Goal: Information Seeking & Learning: Understand process/instructions

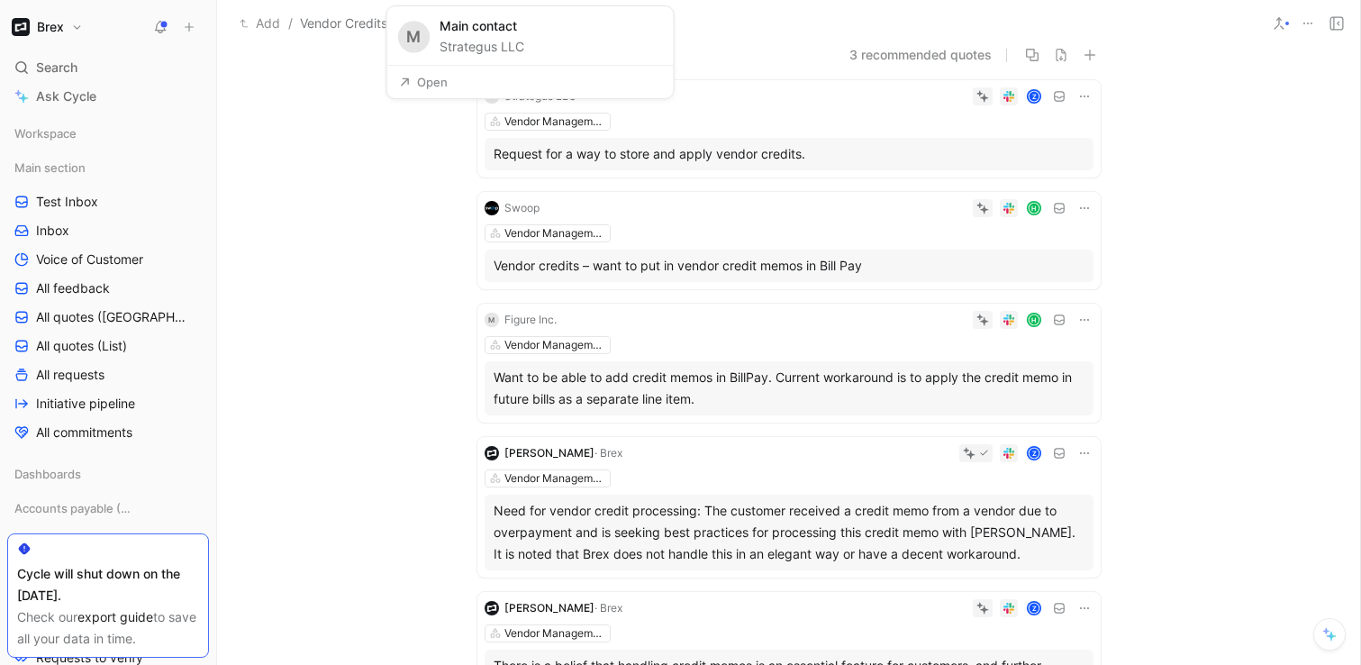
scroll to position [138, 0]
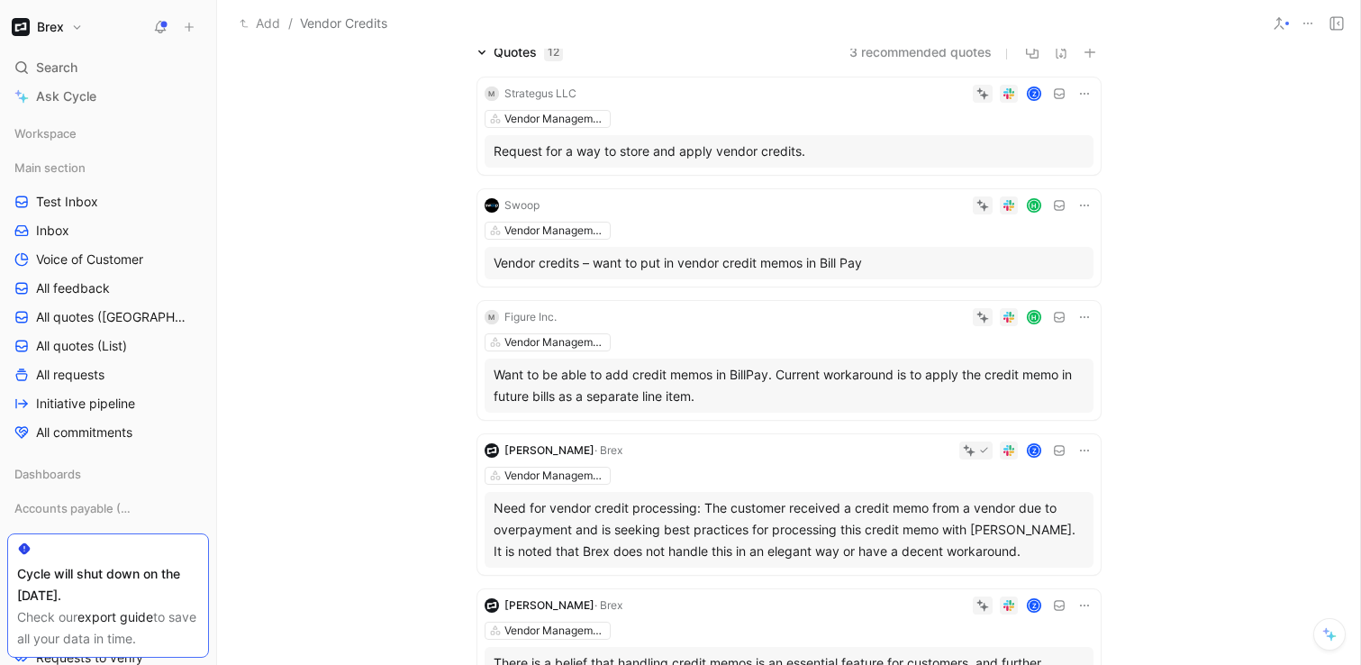
click at [1009, 204] on use at bounding box center [1008, 205] width 11 height 11
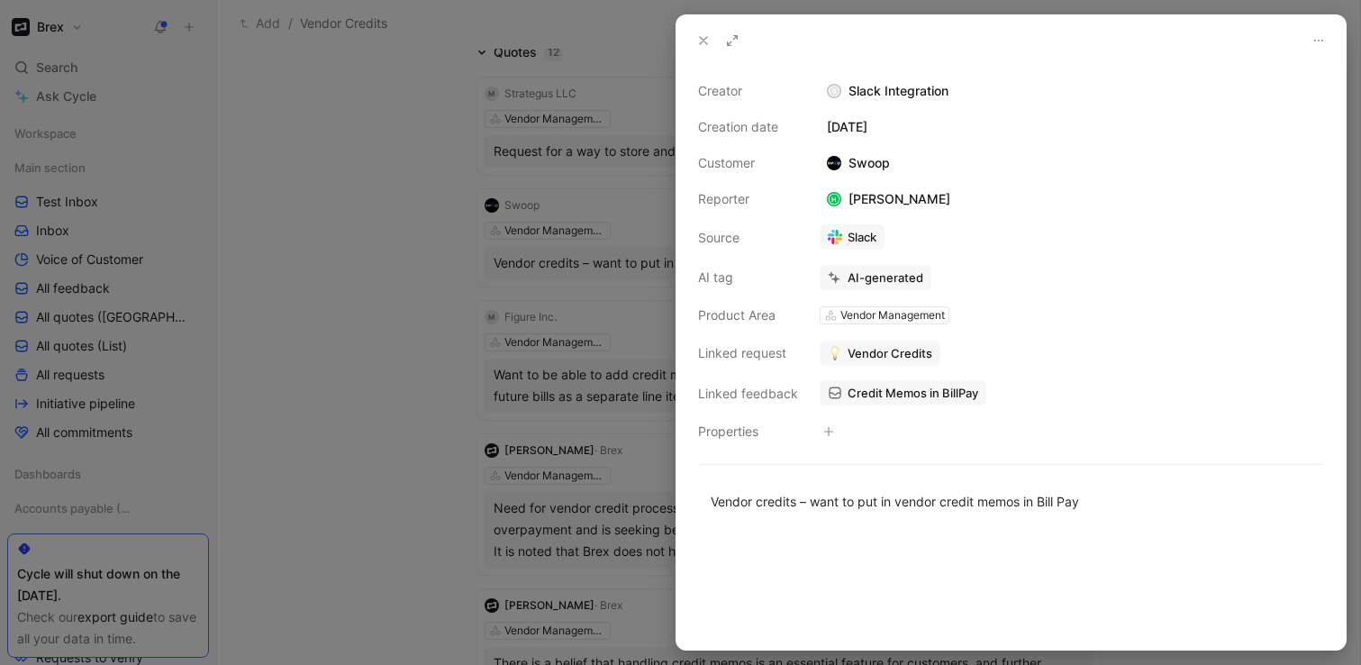
click at [846, 236] on link "Slack" at bounding box center [851, 236] width 65 height 25
click at [456, 319] on div at bounding box center [680, 332] width 1361 height 665
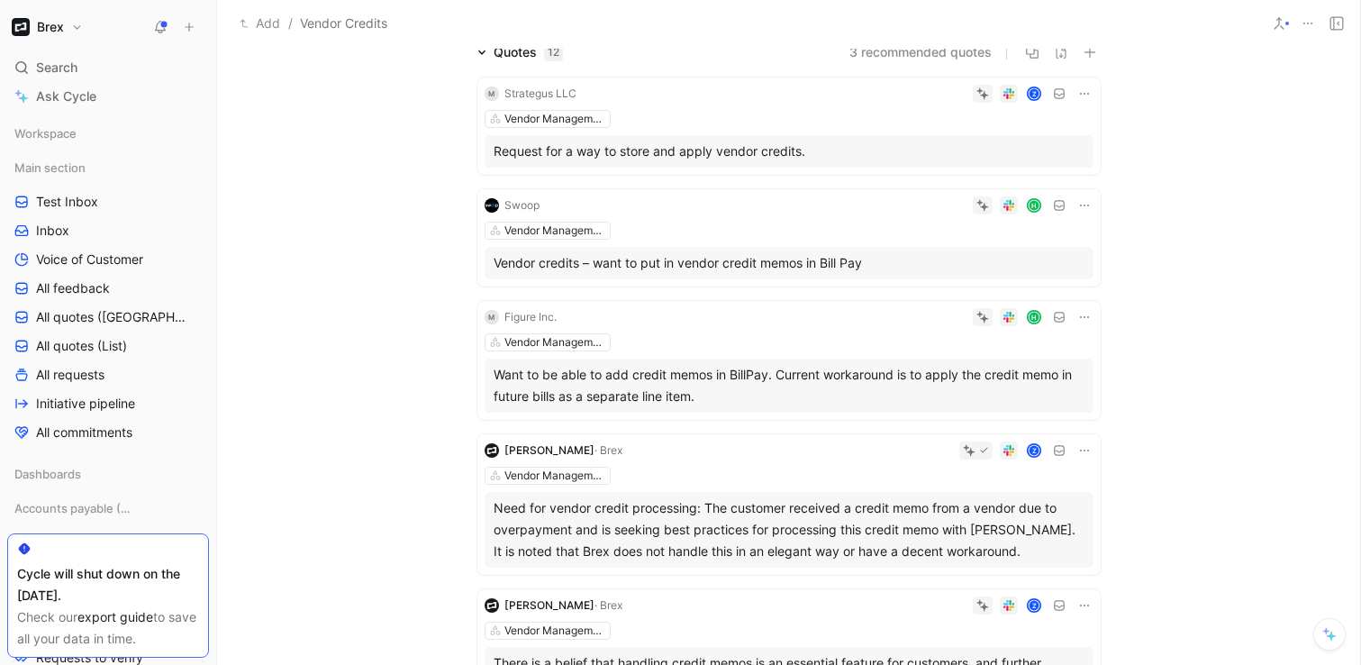
click at [1009, 318] on use at bounding box center [1008, 317] width 11 height 11
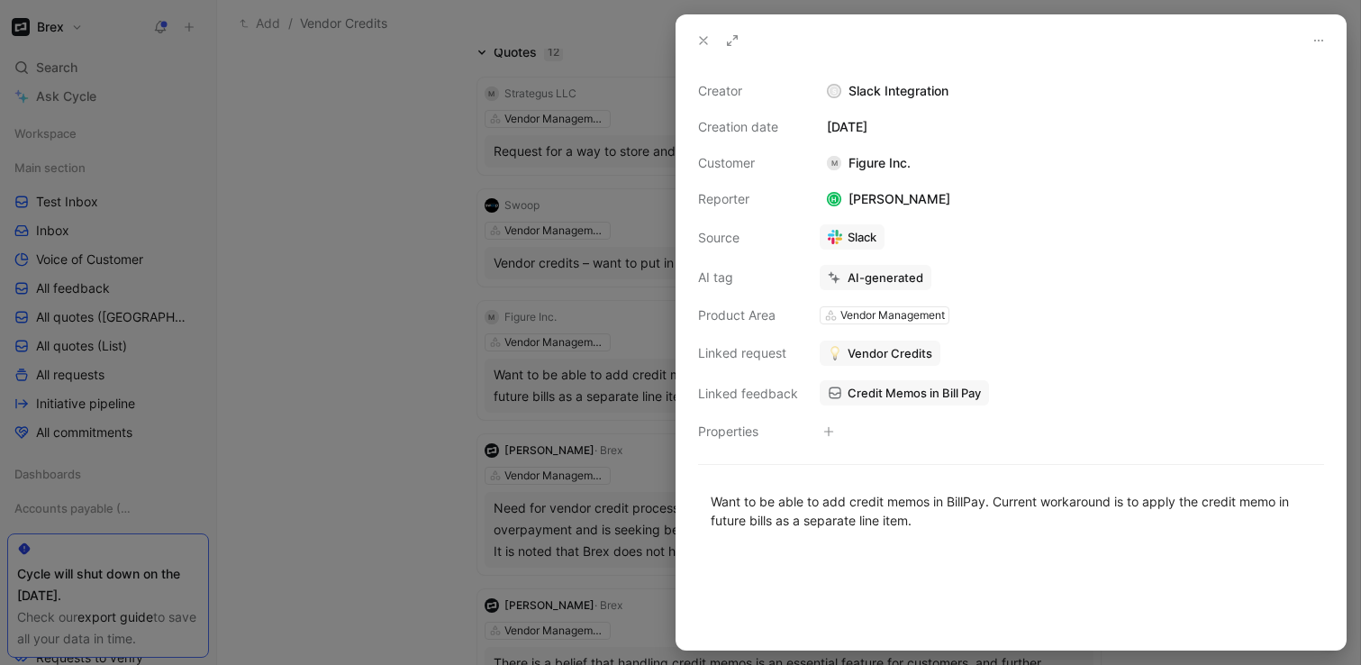
click at [857, 240] on button "Verify" at bounding box center [840, 246] width 62 height 25
click at [855, 238] on link "Slack" at bounding box center [851, 236] width 65 height 25
click at [408, 290] on div at bounding box center [680, 332] width 1361 height 665
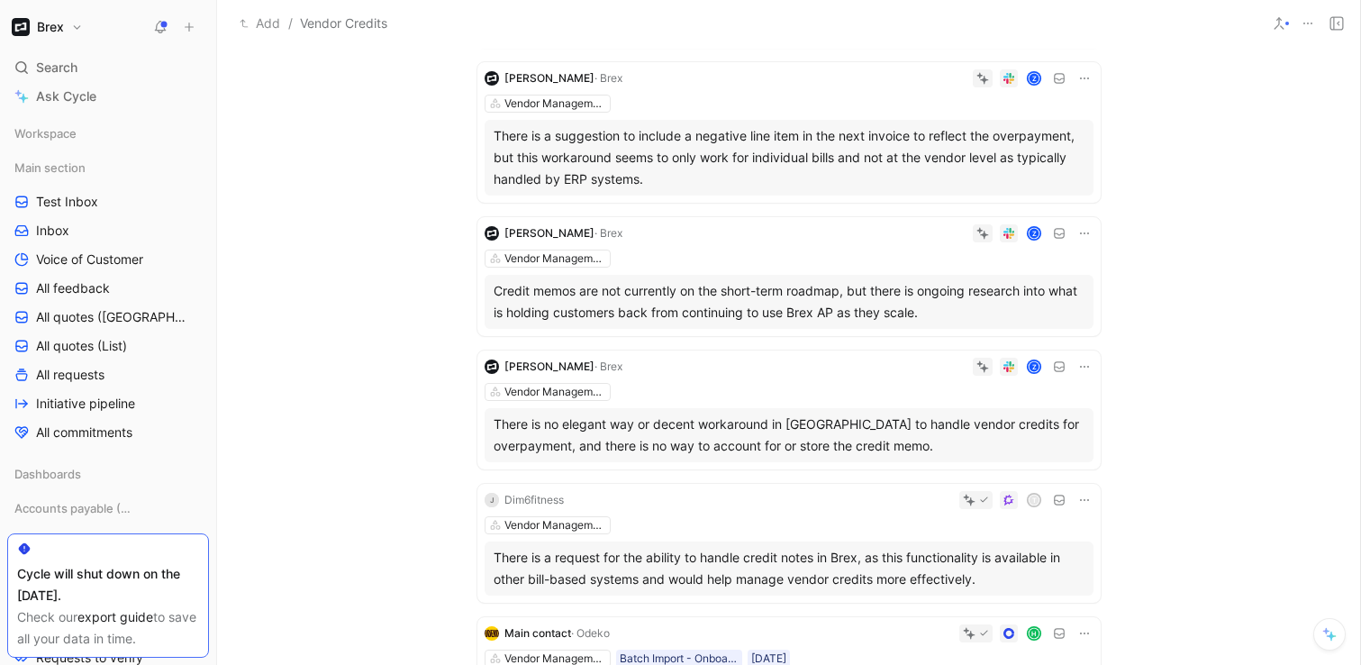
scroll to position [884, 0]
